Goal: Book appointment/travel/reservation

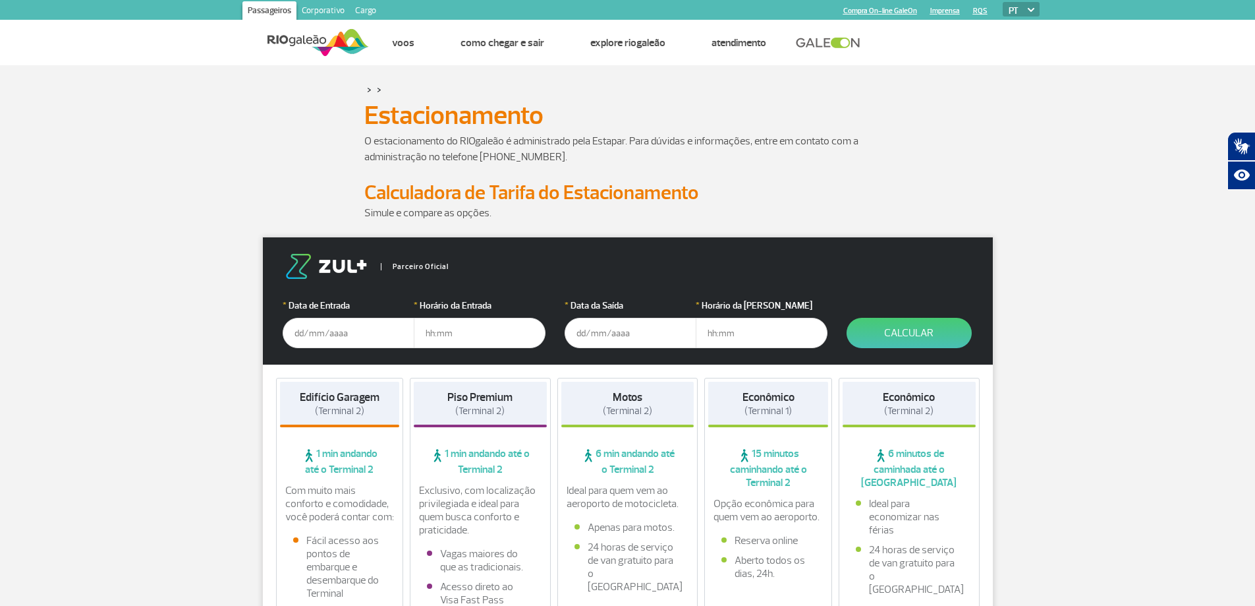
scroll to position [66, 0]
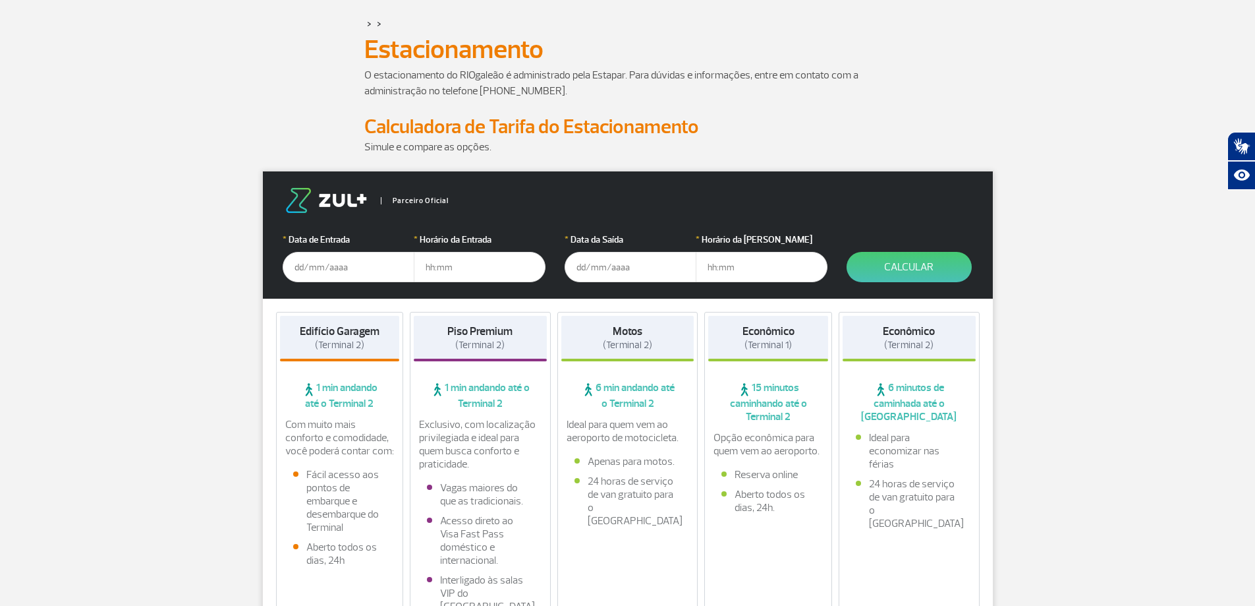
click at [309, 271] on input "text" at bounding box center [349, 267] width 132 height 30
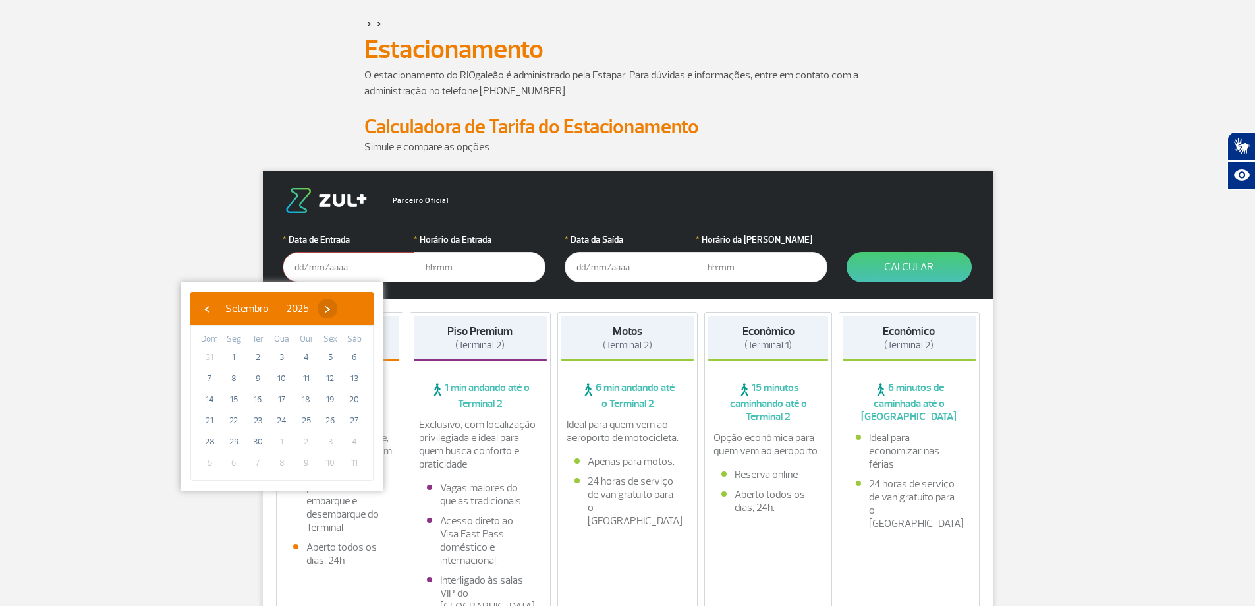
click at [337, 312] on span "›" at bounding box center [328, 309] width 20 height 20
click at [253, 417] on span "21" at bounding box center [257, 420] width 21 height 21
type input "[DATE]"
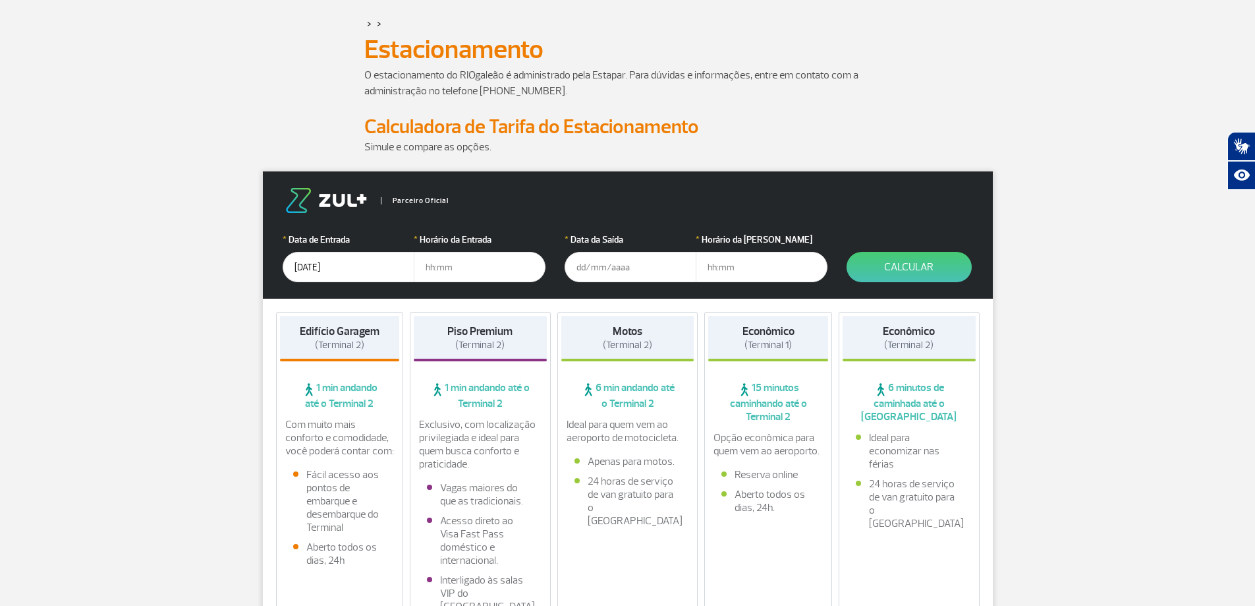
click at [428, 272] on input "text" at bounding box center [480, 267] width 132 height 30
type input "06:30"
click at [615, 274] on input "text" at bounding box center [631, 267] width 132 height 30
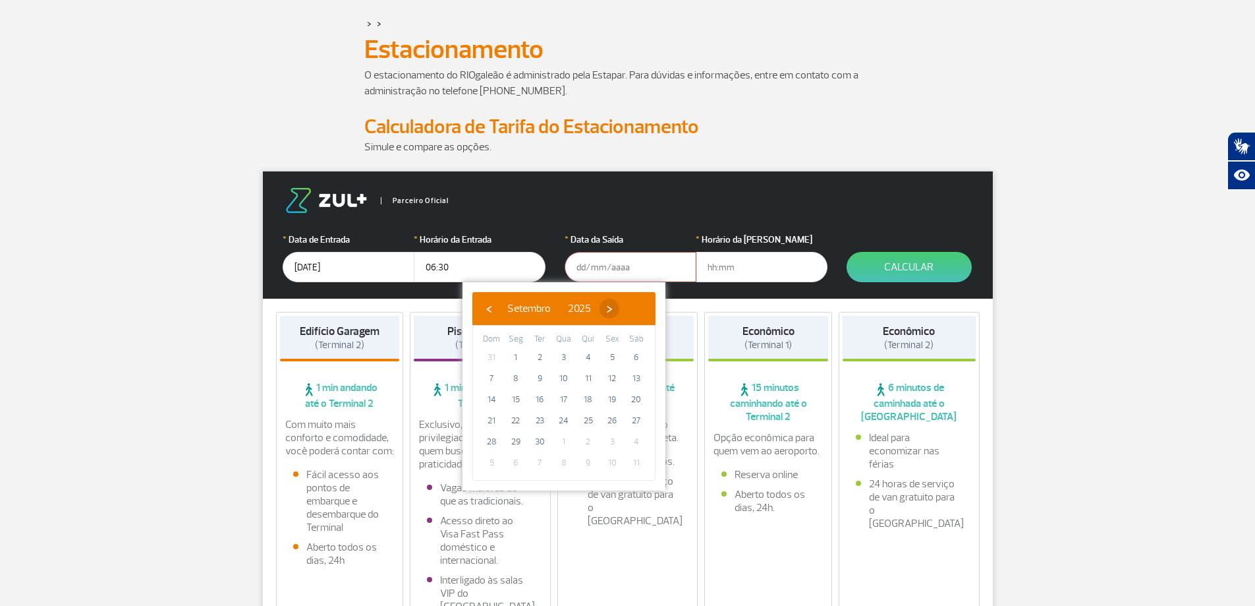
click at [619, 307] on span "›" at bounding box center [610, 309] width 20 height 20
click at [609, 422] on span "24" at bounding box center [612, 420] width 21 height 21
type input "[DATE]"
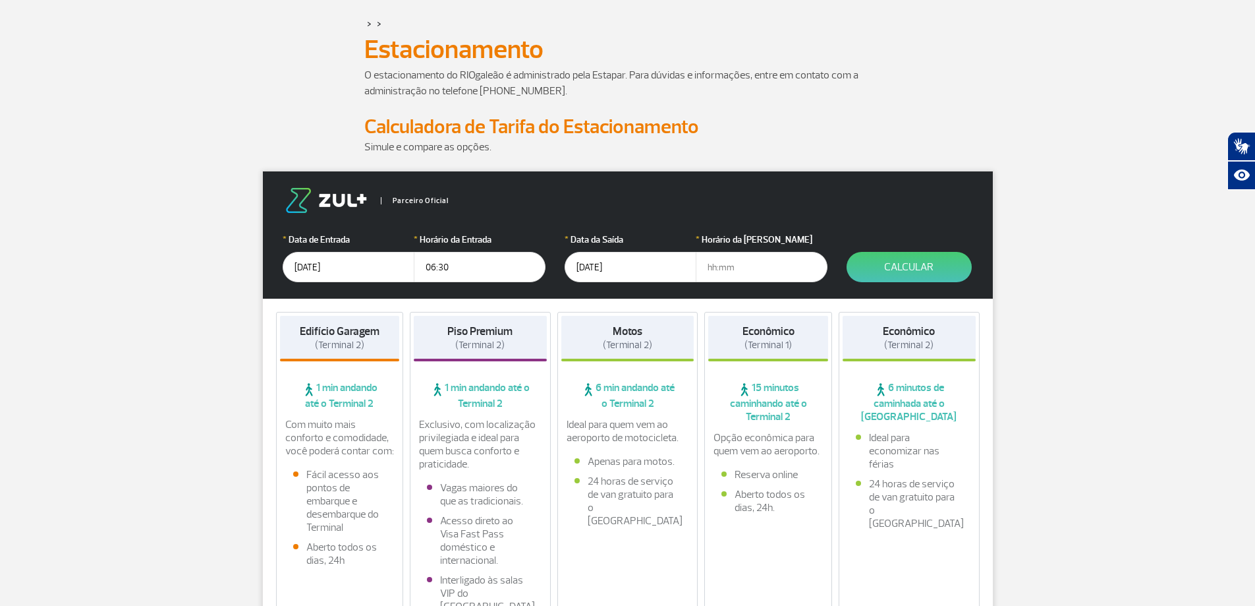
click at [714, 268] on input "text" at bounding box center [762, 267] width 132 height 30
type input "15:00"
click at [878, 283] on form "Parceiro Oficial * Data de Entrada [DATE] * Horário da Entrada 06:30 * Data da …" at bounding box center [628, 234] width 730 height 127
click at [890, 275] on button "Calcular" at bounding box center [909, 267] width 125 height 30
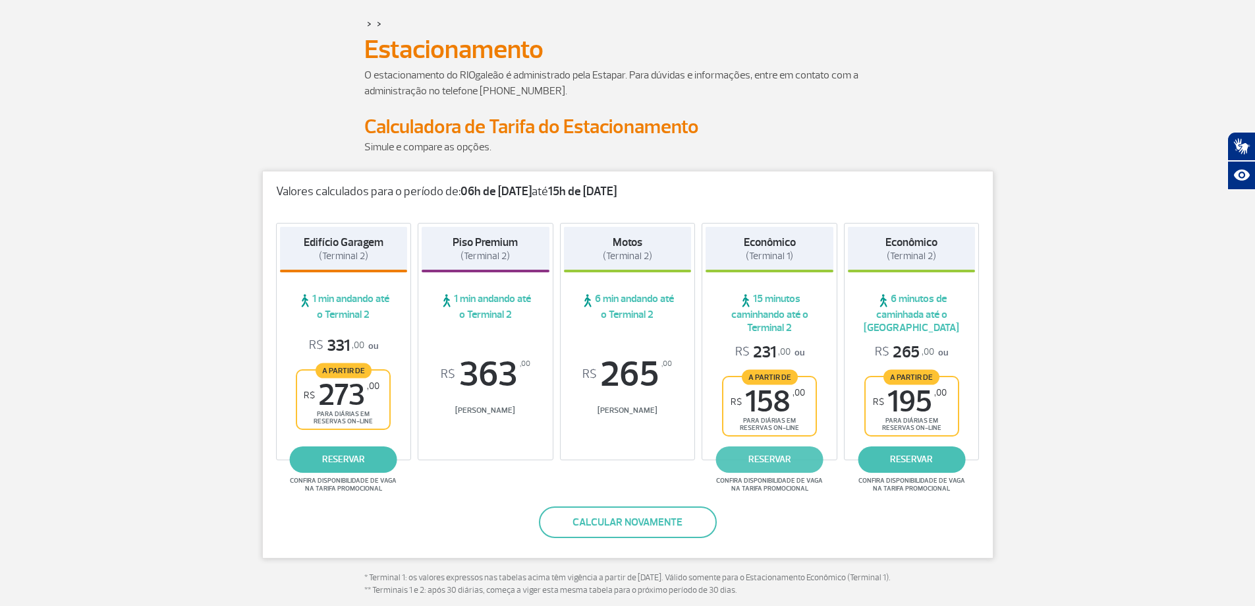
click at [777, 465] on link "reservar" at bounding box center [769, 459] width 107 height 26
